Goal: Transaction & Acquisition: Purchase product/service

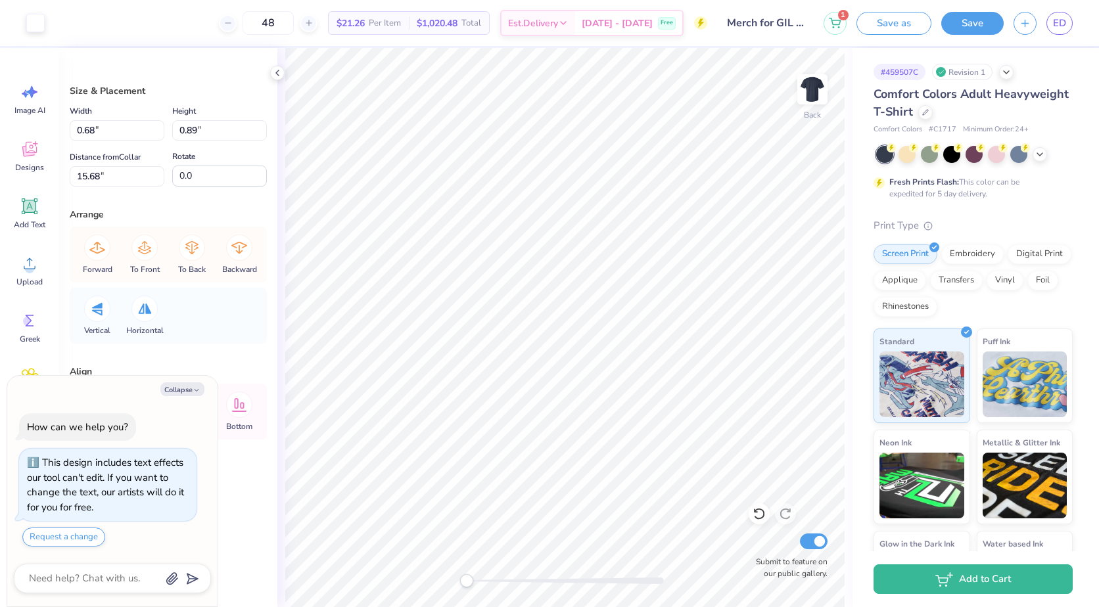
click at [258, 490] on div "Size & Placement Width 0.68 0.68 " Height 0.89 0.89 " Distance from Collar 15.6…" at bounding box center [168, 327] width 218 height 559
click at [177, 394] on button "Collapse" at bounding box center [182, 389] width 44 height 14
type textarea "x"
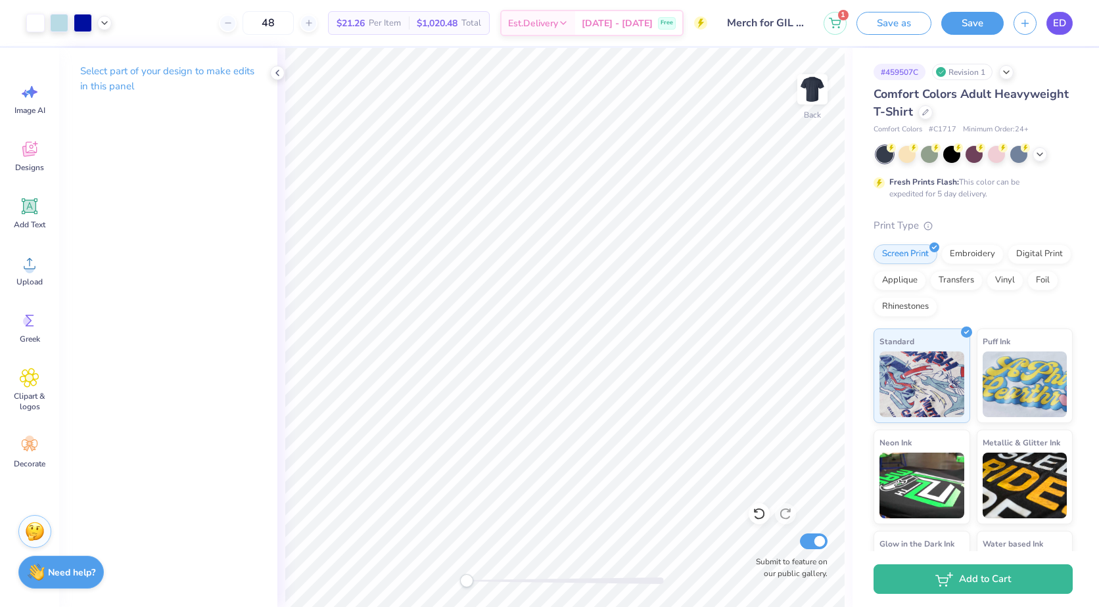
click at [1057, 24] on span "ED" at bounding box center [1059, 23] width 13 height 15
click at [1065, 25] on span "ED" at bounding box center [1059, 23] width 13 height 15
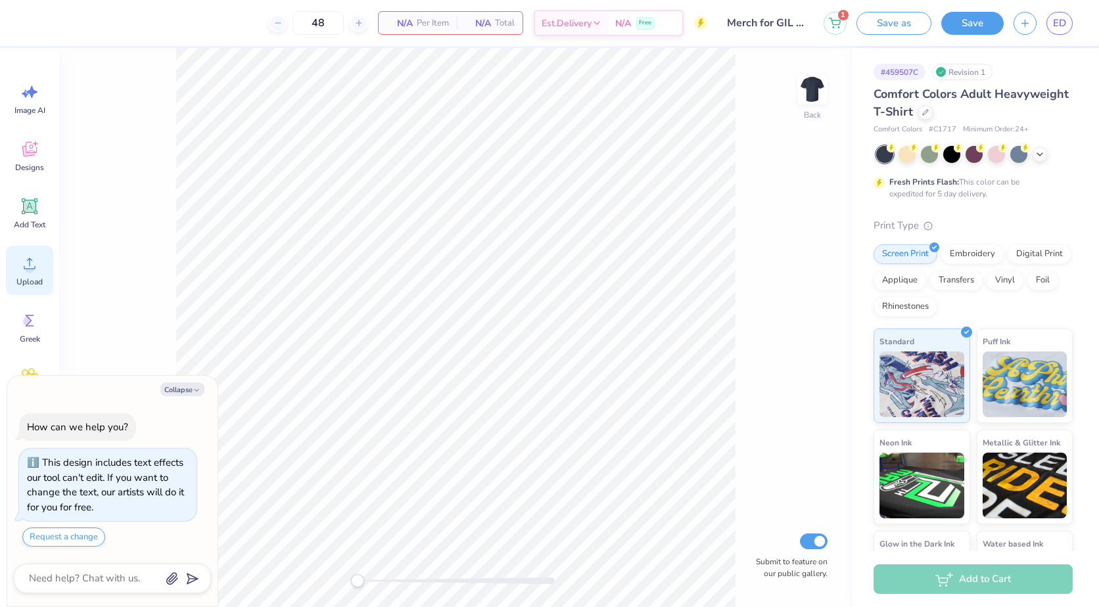
click at [21, 266] on icon at bounding box center [30, 264] width 20 height 20
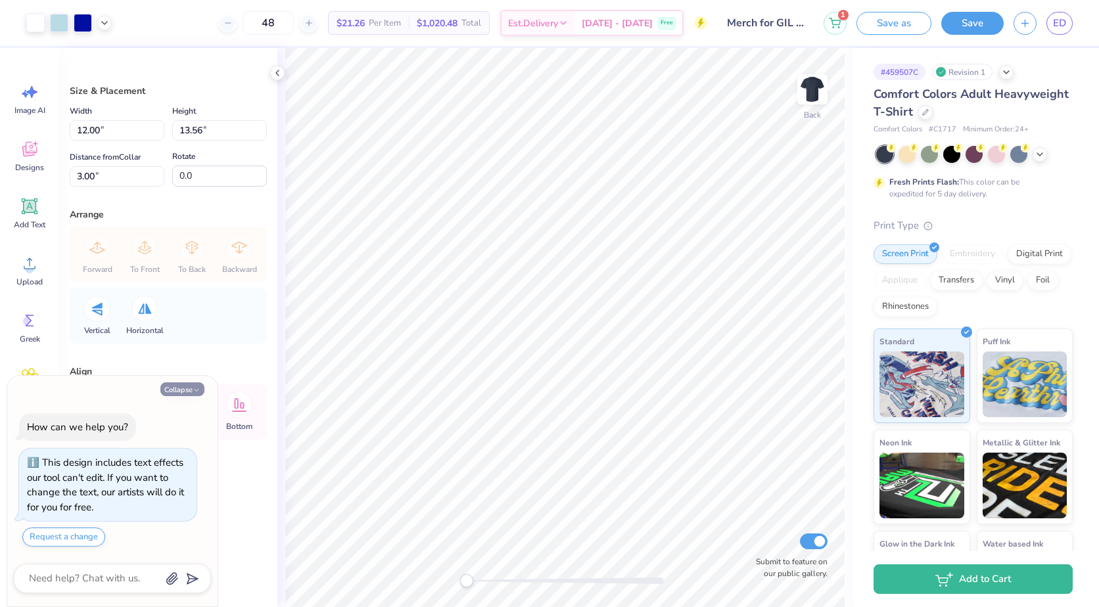
click at [184, 390] on button "Collapse" at bounding box center [182, 389] width 44 height 14
type textarea "x"
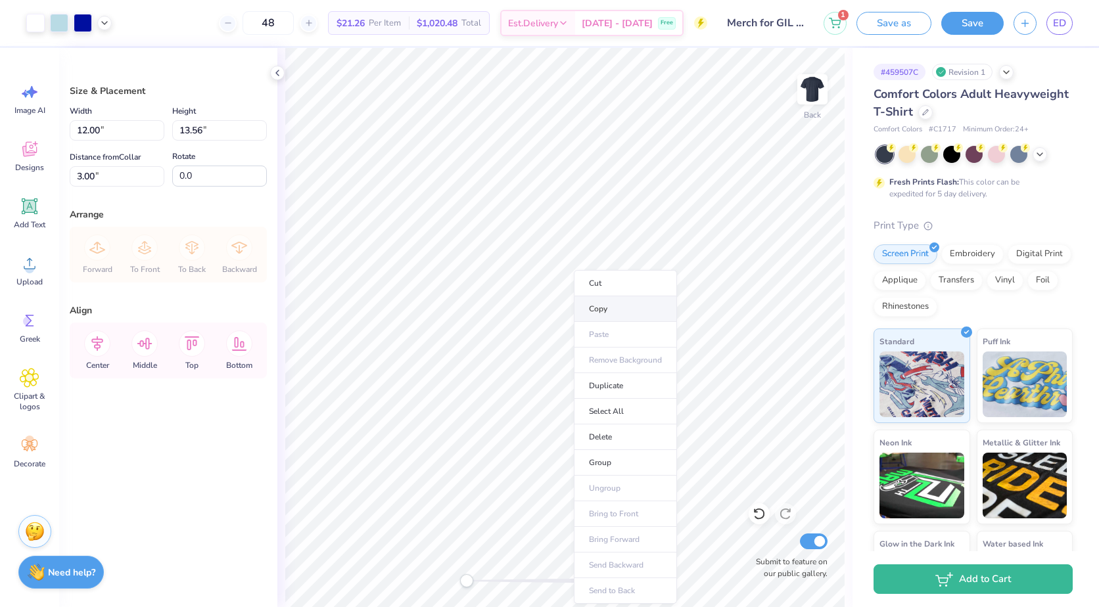
click at [589, 314] on li "Copy" at bounding box center [625, 309] width 103 height 26
click at [646, 308] on li "Copy" at bounding box center [669, 309] width 103 height 26
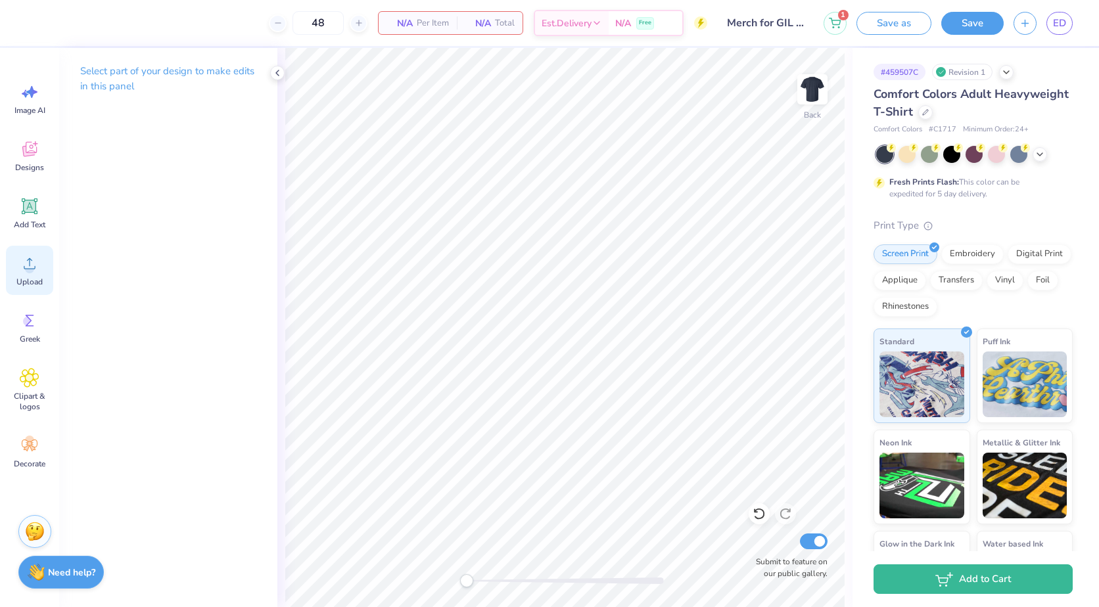
click at [30, 268] on circle at bounding box center [29, 268] width 9 height 9
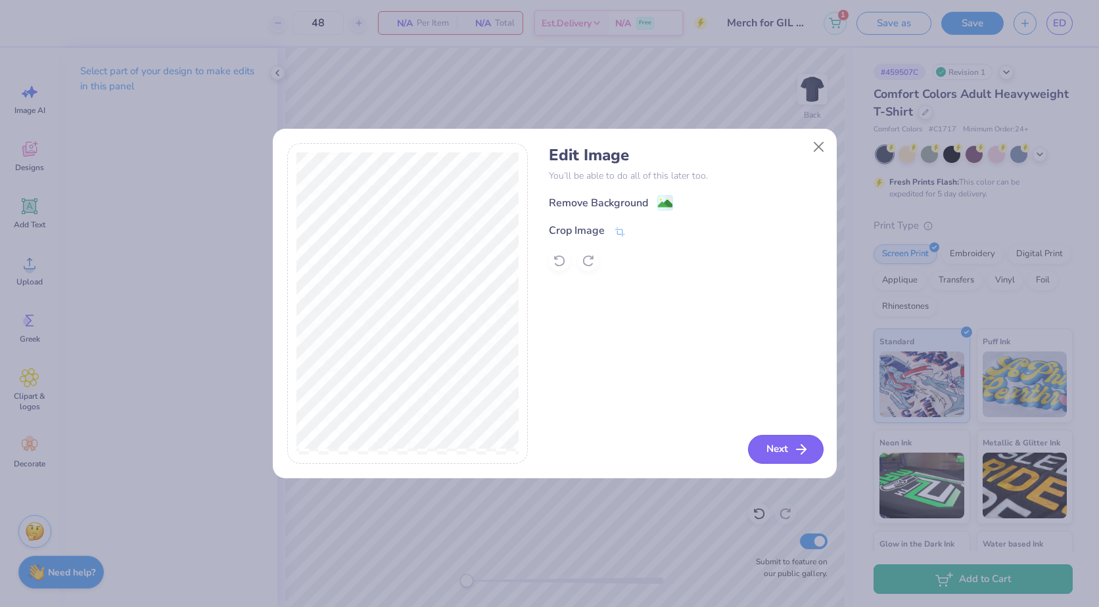
click at [775, 440] on button "Next" at bounding box center [786, 449] width 76 height 29
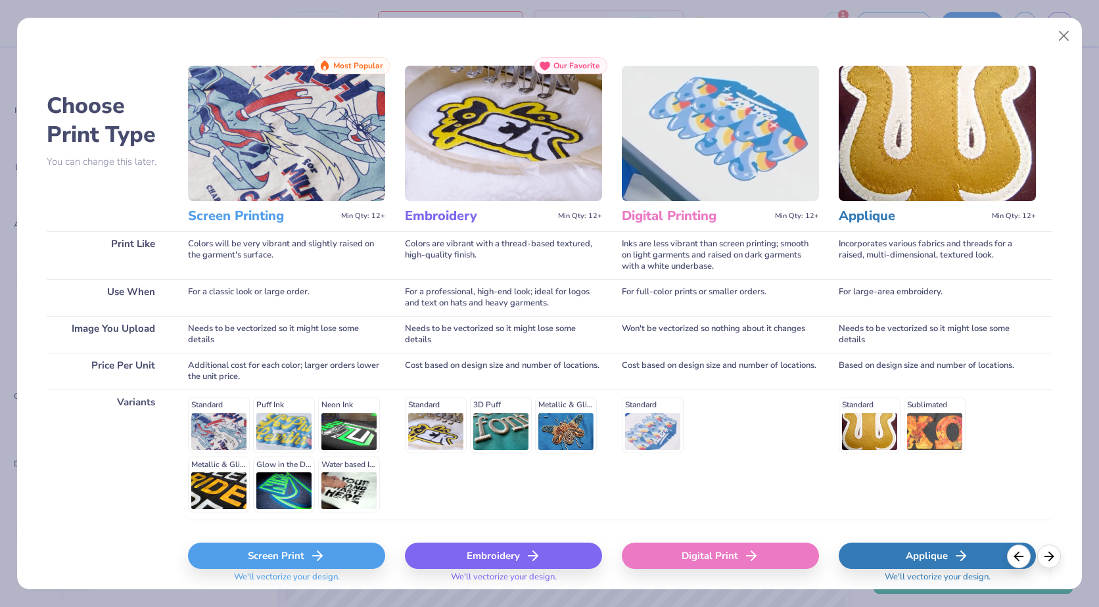
click at [268, 549] on div "Screen Print" at bounding box center [286, 556] width 197 height 26
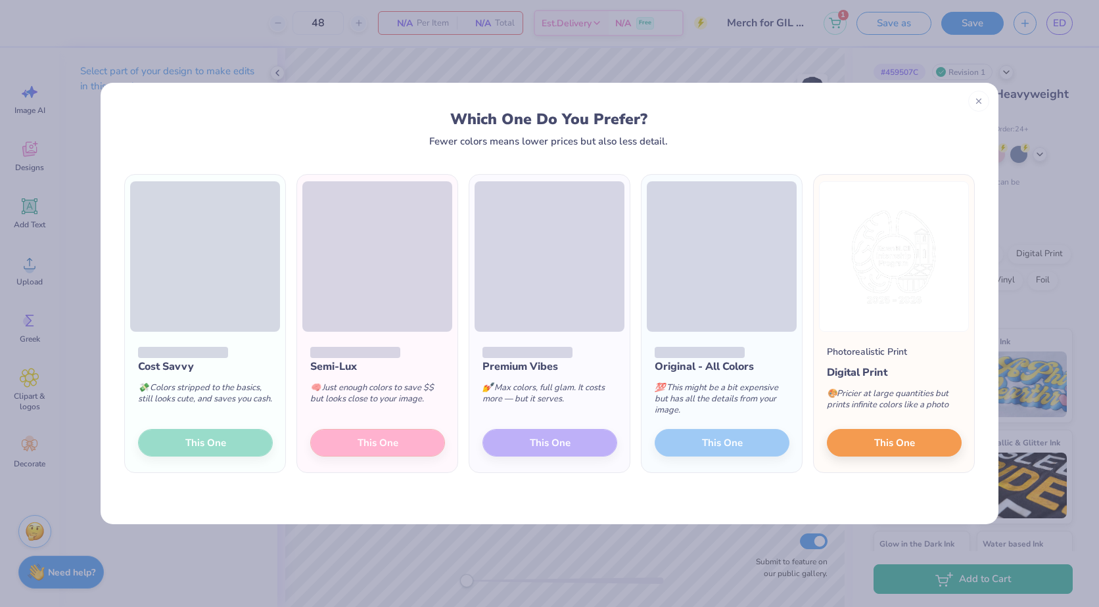
click at [428, 565] on div "Which One Do You Prefer? Fewer colors means lower prices but also less detail. …" at bounding box center [549, 303] width 1099 height 607
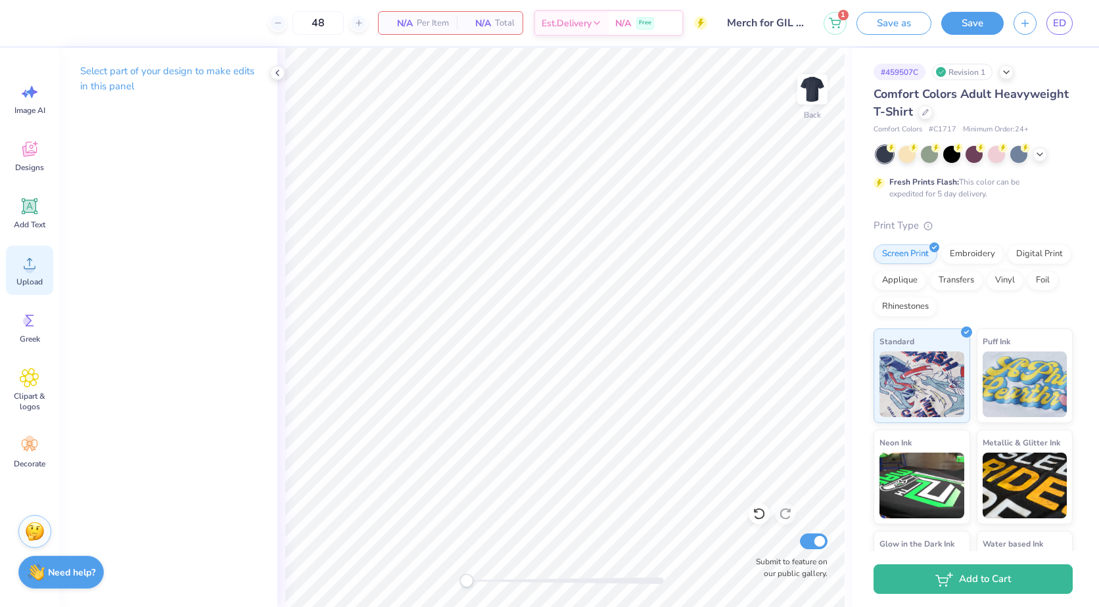
click at [35, 266] on icon at bounding box center [30, 264] width 20 height 20
click at [1072, 19] on link "ED" at bounding box center [1059, 23] width 26 height 23
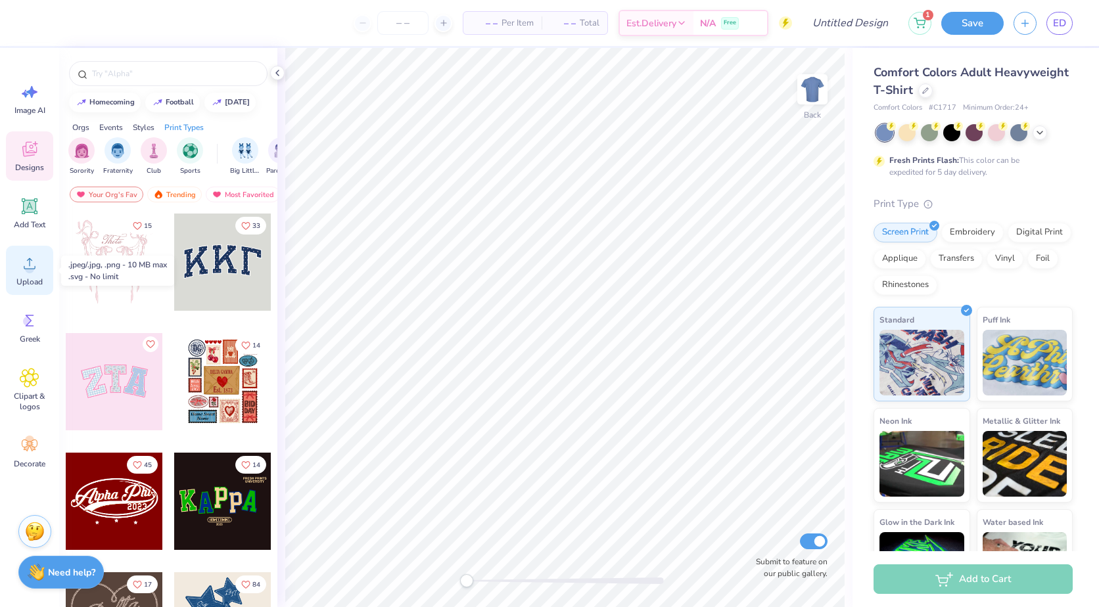
click at [26, 271] on icon at bounding box center [30, 264] width 20 height 20
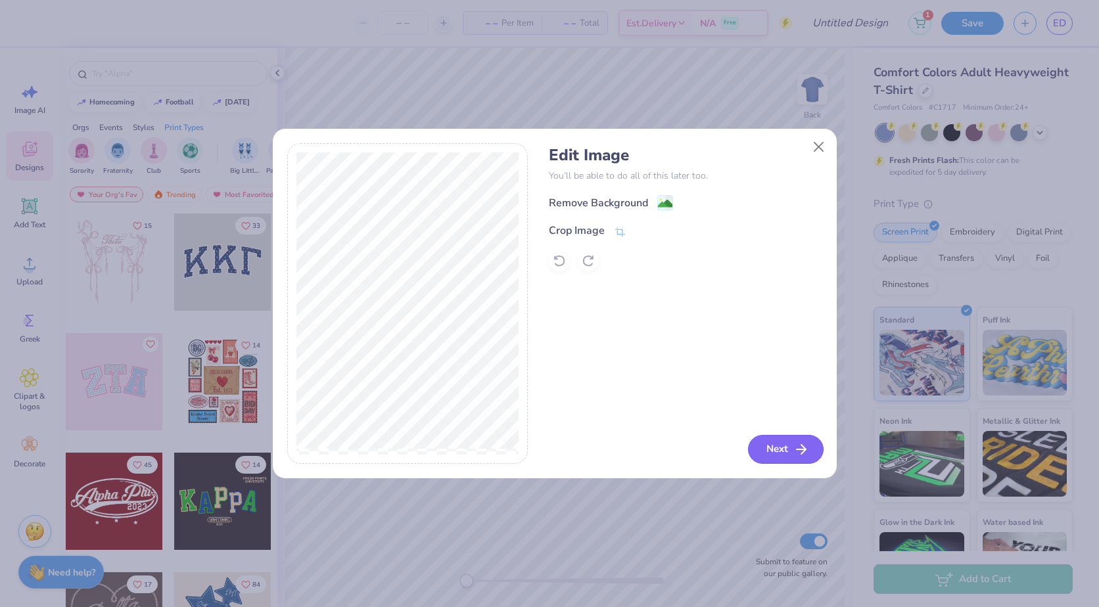
click at [779, 450] on button "Next" at bounding box center [786, 449] width 76 height 29
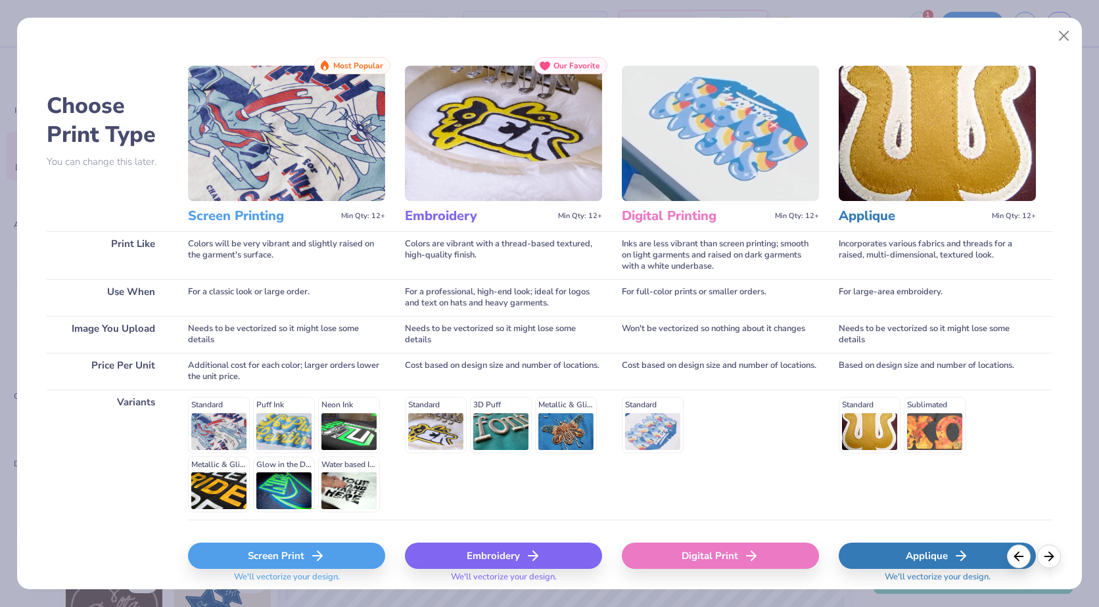
click at [297, 557] on div "Screen Print" at bounding box center [286, 556] width 197 height 26
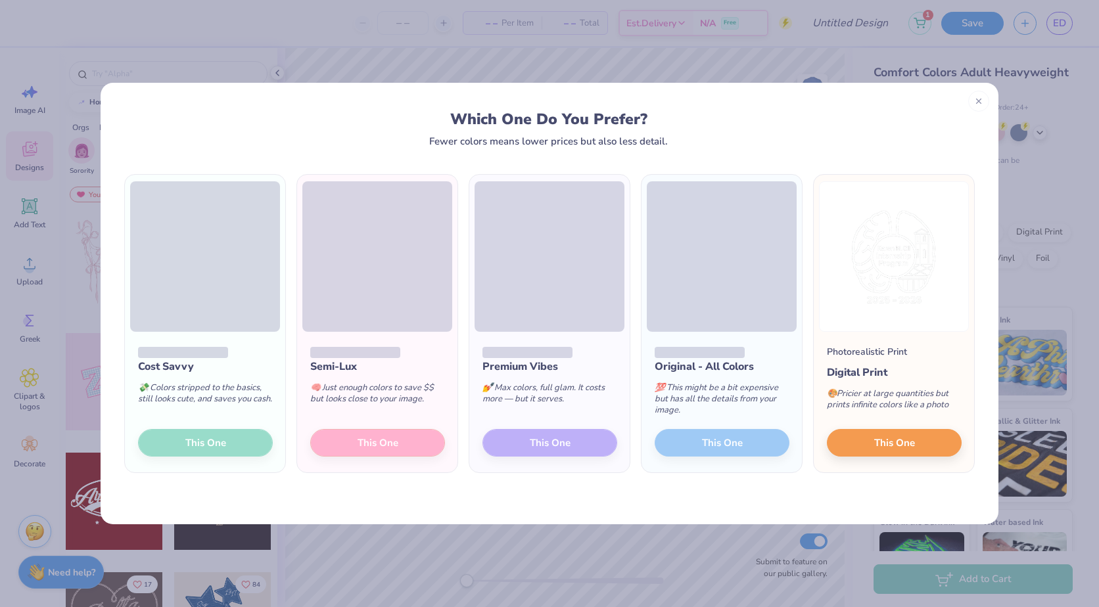
click at [219, 443] on div "Cost Savvy 💸 Colors stripped to the basics, still looks cute, and saves you cas…" at bounding box center [205, 402] width 160 height 141
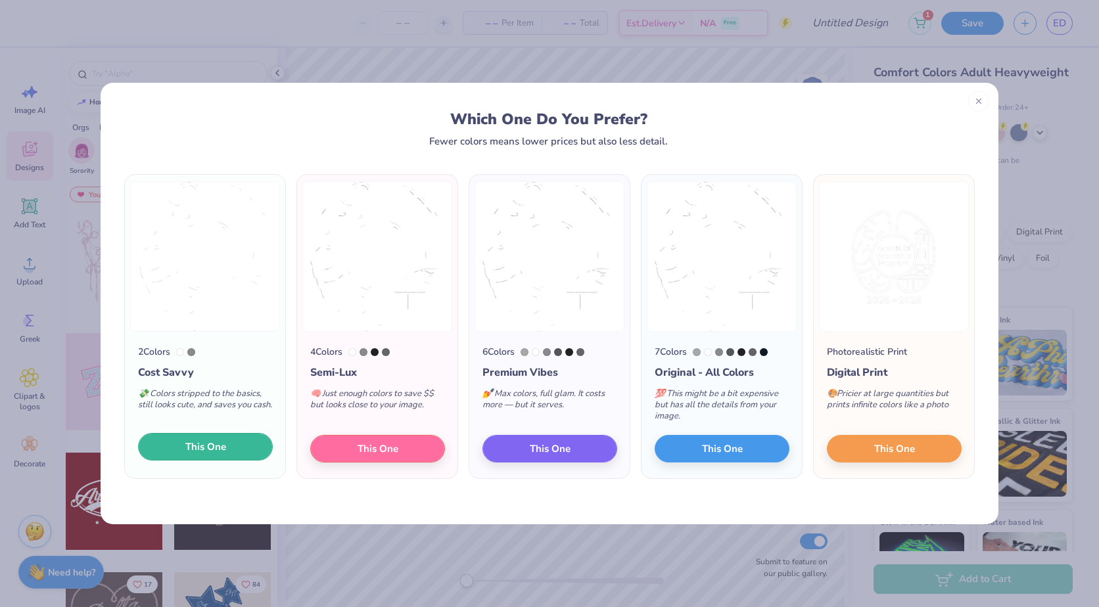
click at [231, 452] on button "This One" at bounding box center [205, 447] width 135 height 28
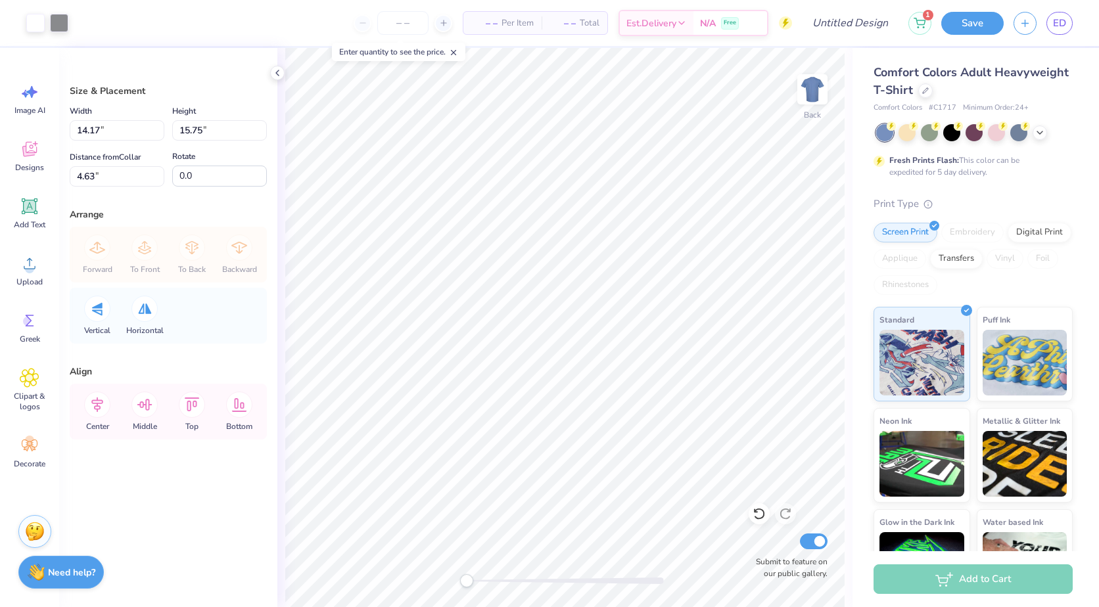
type input "13.46"
type input "14.96"
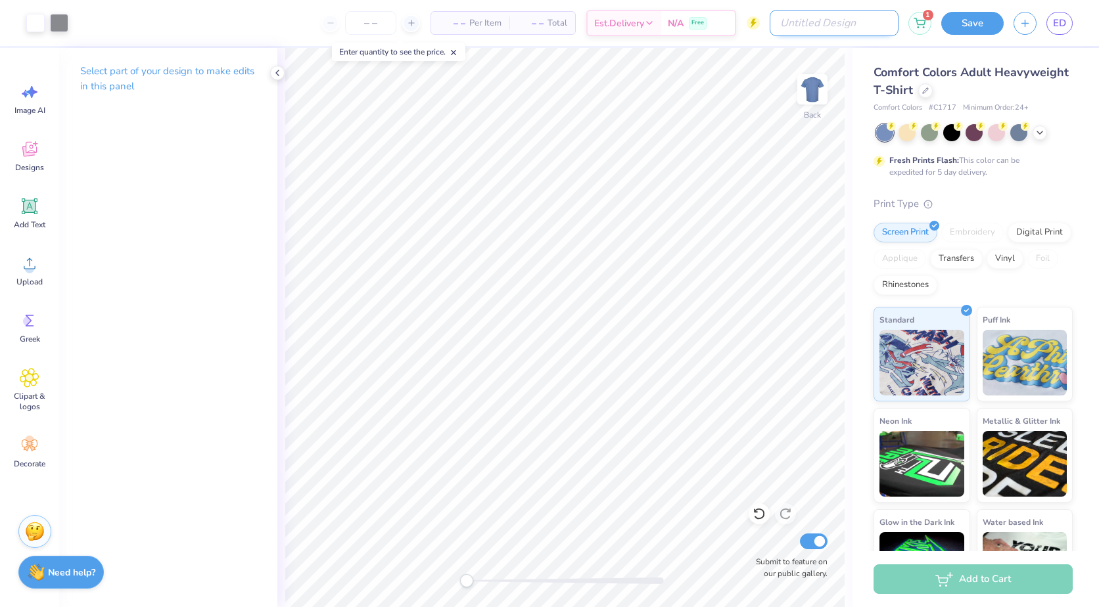
click at [848, 22] on input "Design Title" at bounding box center [834, 23] width 129 height 26
type input "Fall 2025"
click at [958, 29] on button "Save" at bounding box center [972, 21] width 62 height 23
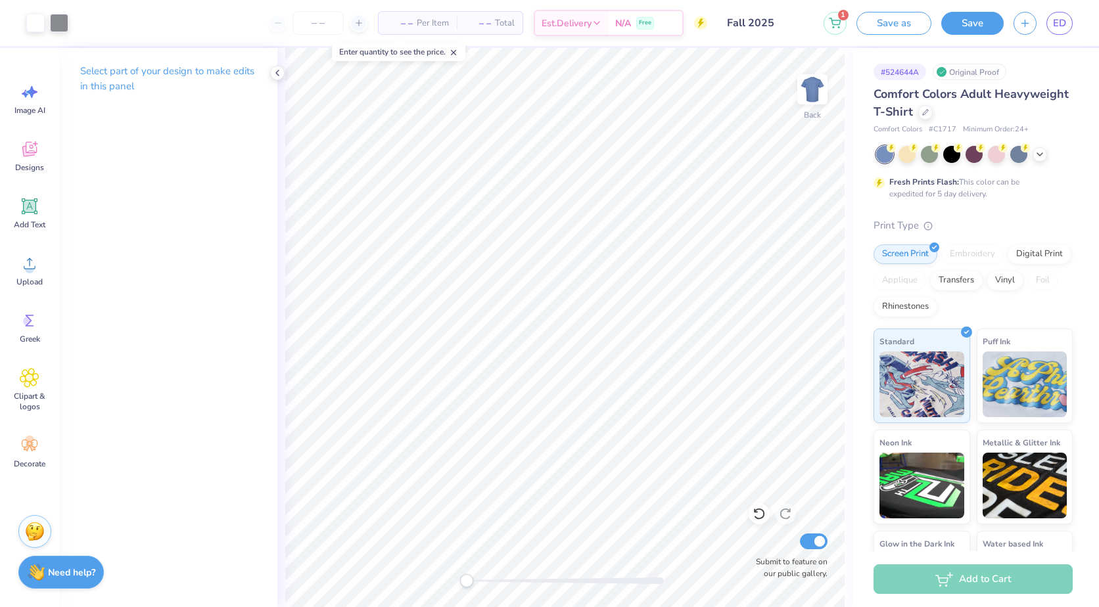
click at [927, 581] on div "Add to Cart" at bounding box center [972, 580] width 199 height 30
click at [1053, 25] on span "ED" at bounding box center [1059, 23] width 13 height 15
